Goal: Obtain resource: Download file/media

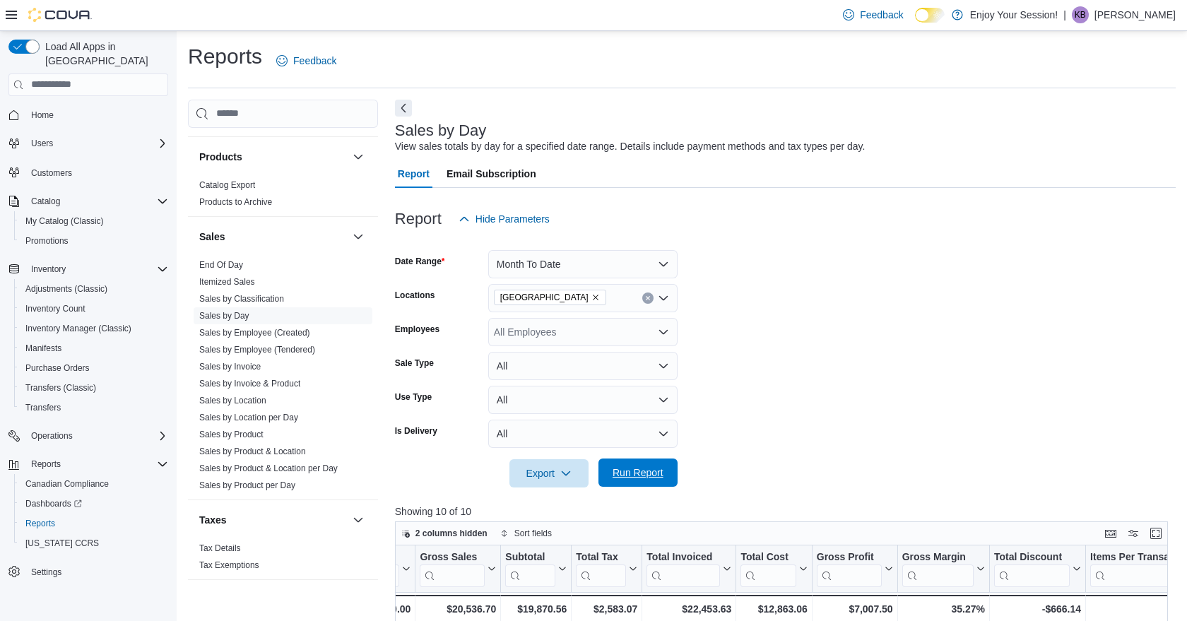
click at [642, 469] on span "Run Report" at bounding box center [638, 473] width 51 height 14
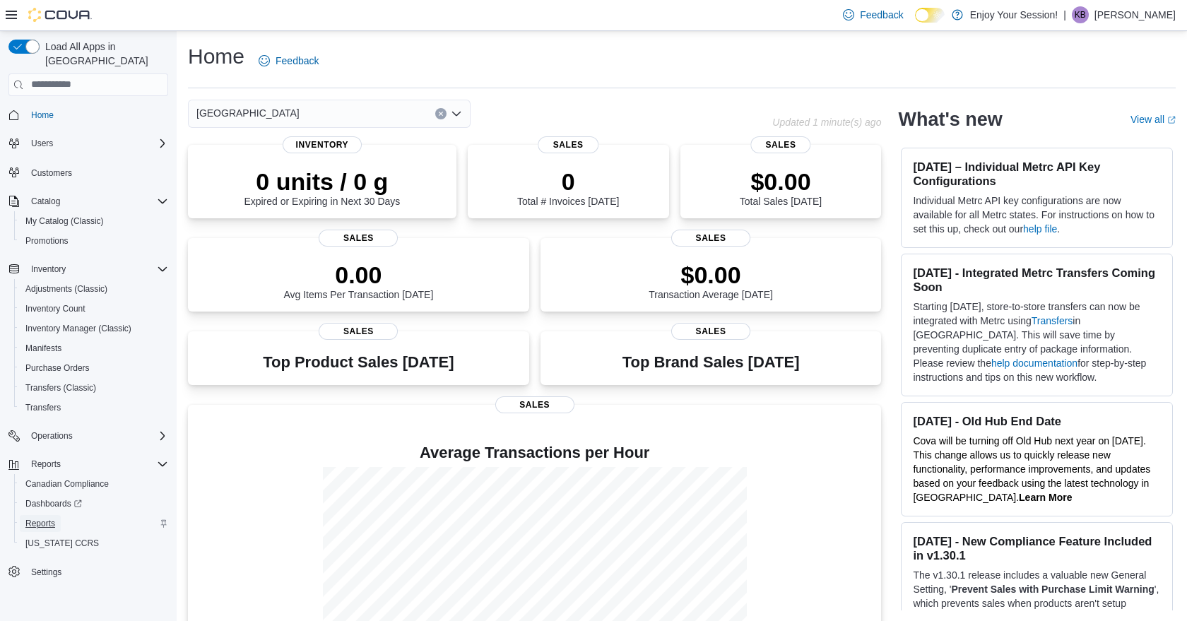
click at [47, 518] on span "Reports" at bounding box center [40, 523] width 30 height 11
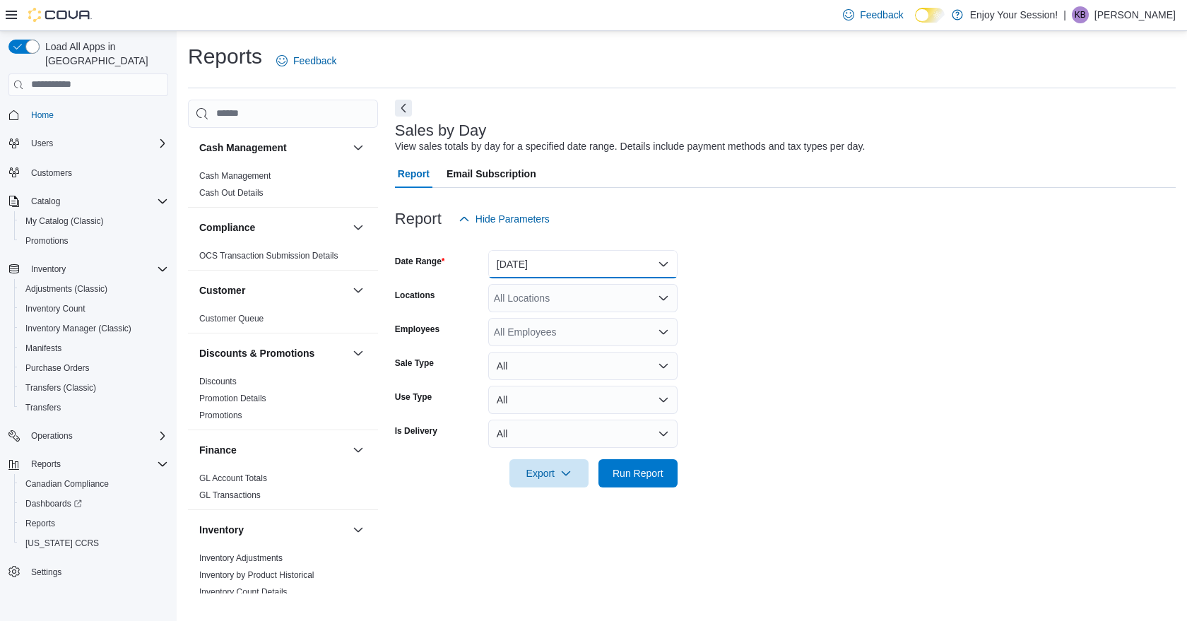
click at [662, 265] on button "[DATE]" at bounding box center [582, 264] width 189 height 28
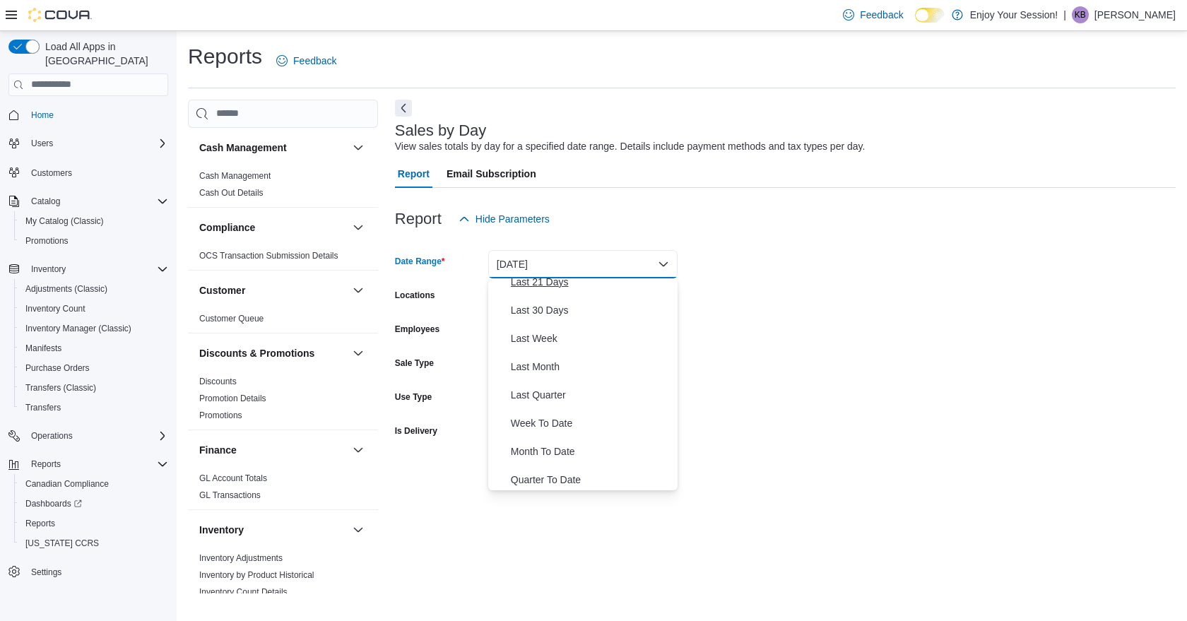
scroll to position [181, 0]
click at [561, 452] on span "Month To Date" at bounding box center [591, 450] width 161 height 17
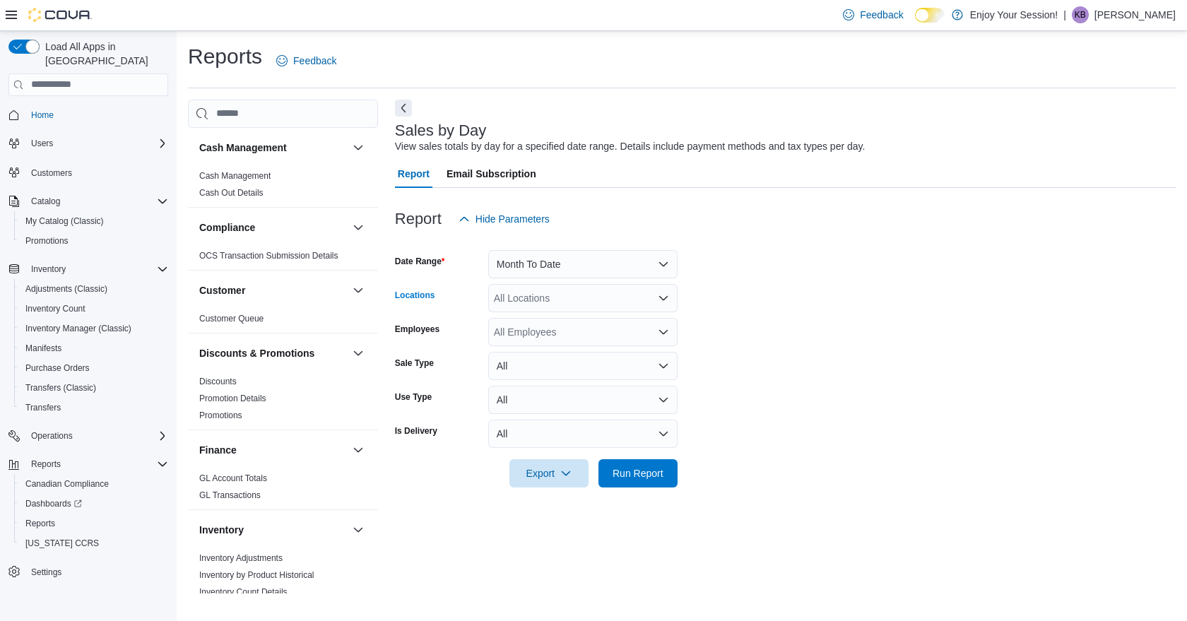
click at [666, 297] on icon "Open list of options" at bounding box center [663, 298] width 8 height 4
type input "***"
click at [600, 323] on div "[GEOGRAPHIC_DATA]" at bounding box center [583, 322] width 172 height 14
click at [644, 476] on span "Run Report" at bounding box center [638, 473] width 51 height 14
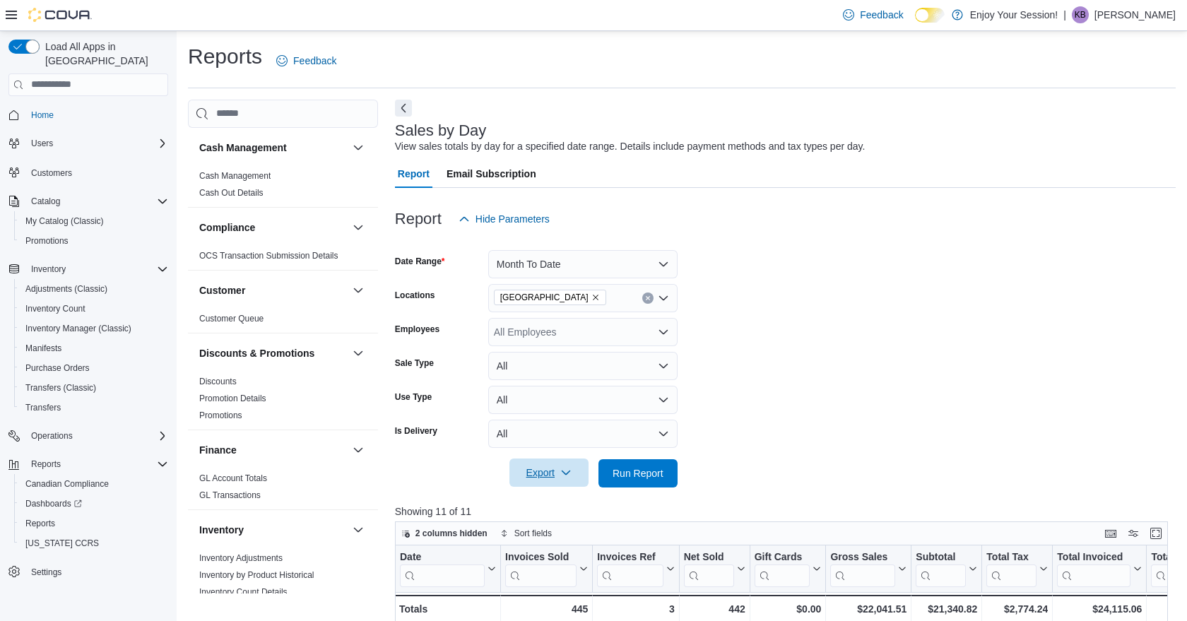
click at [557, 473] on span "Export" at bounding box center [549, 473] width 62 height 28
click at [557, 504] on span "Export to Excel" at bounding box center [550, 501] width 64 height 11
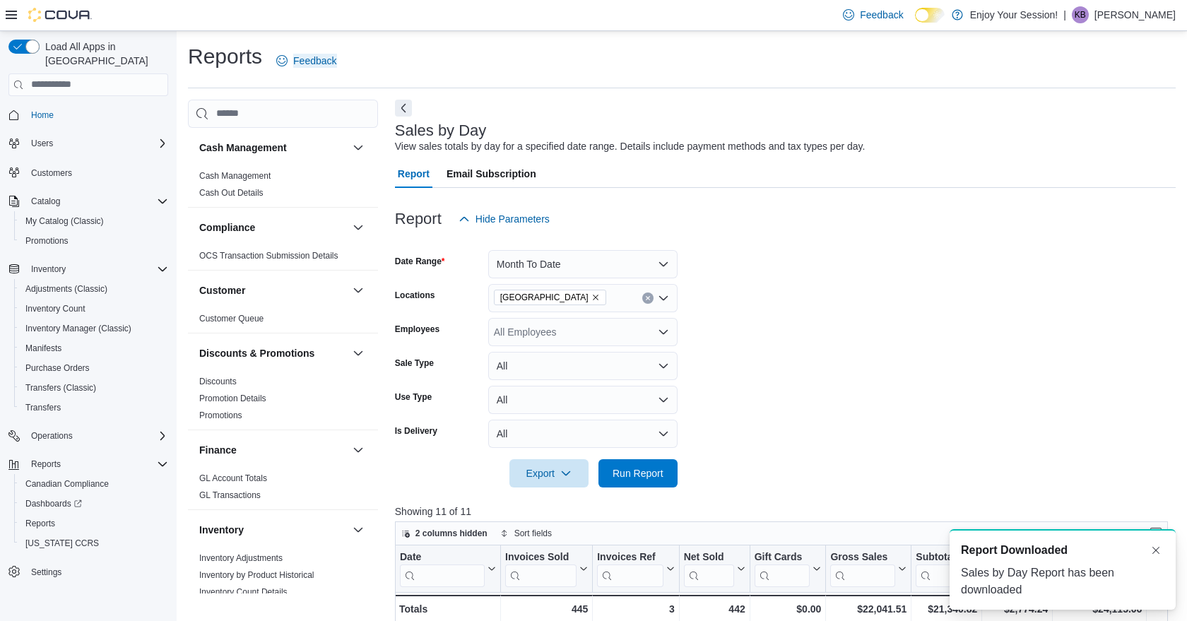
click at [859, 36] on div "Reports Feedback Cash Management Cash Management Cash Out Details Compliance OC…" at bounding box center [682, 530] width 1011 height 999
